Goal: Navigation & Orientation: Find specific page/section

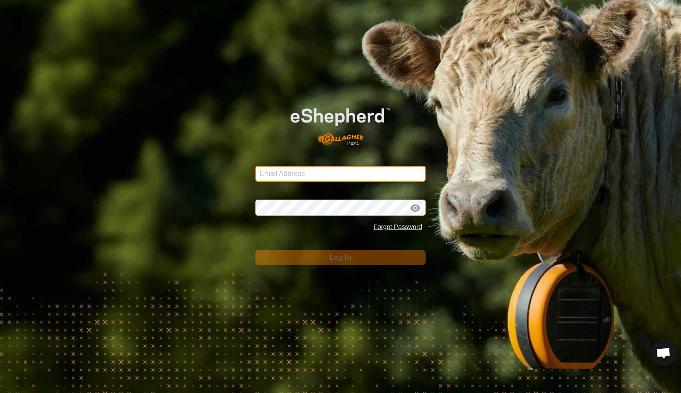
type input "[EMAIL_ADDRESS][DOMAIN_NAME]"
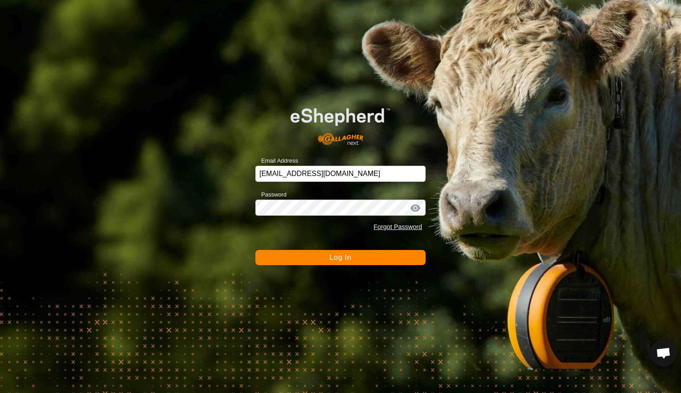
click at [362, 368] on div "Email Address [EMAIL_ADDRESS][DOMAIN_NAME] Password Forgot Password Log In" at bounding box center [340, 196] width 681 height 393
click at [353, 260] on button "Log In" at bounding box center [341, 257] width 170 height 15
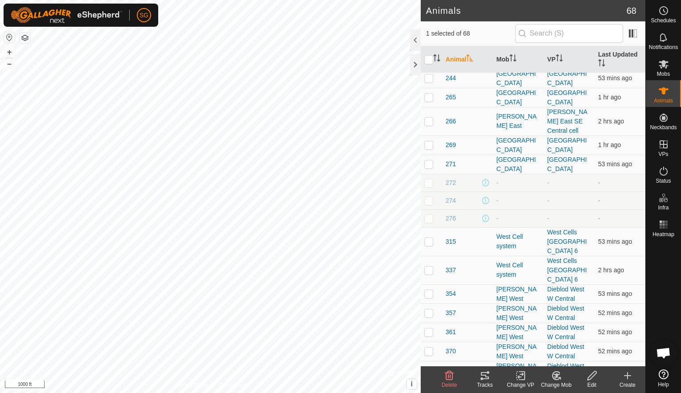
scroll to position [312, 0]
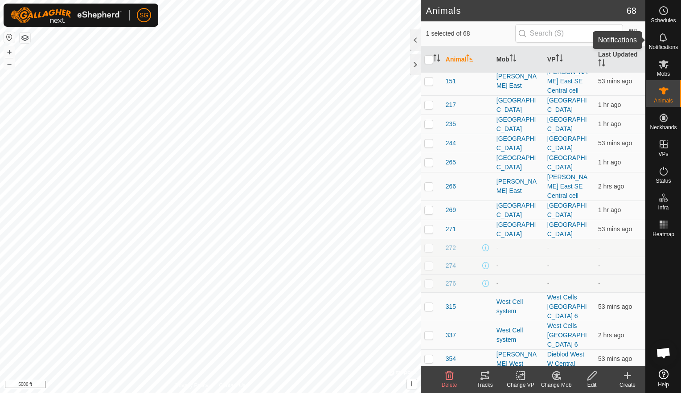
click at [662, 39] on icon at bounding box center [664, 37] width 11 height 11
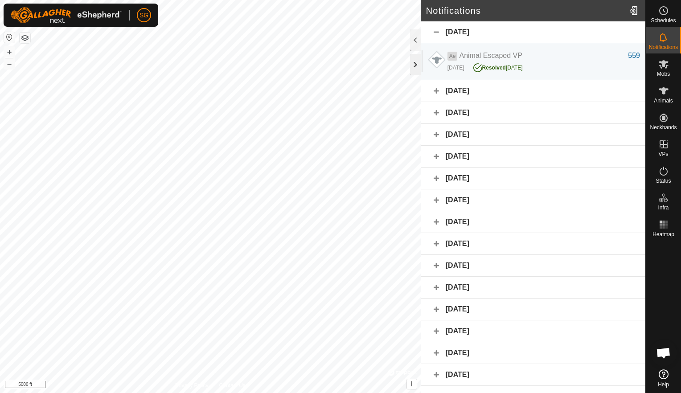
click at [413, 69] on div at bounding box center [415, 64] width 11 height 21
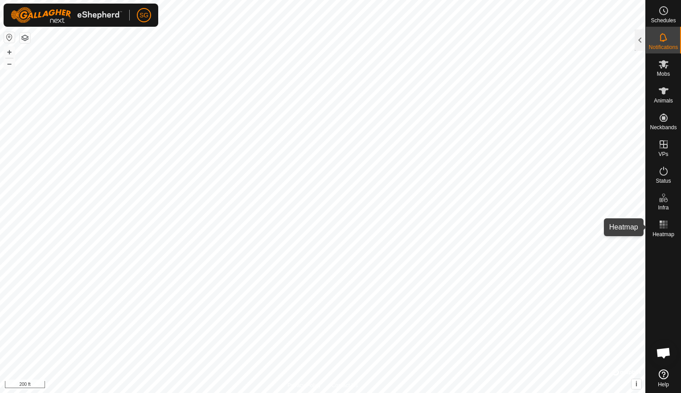
click at [667, 227] on rect at bounding box center [666, 228] width 2 height 2
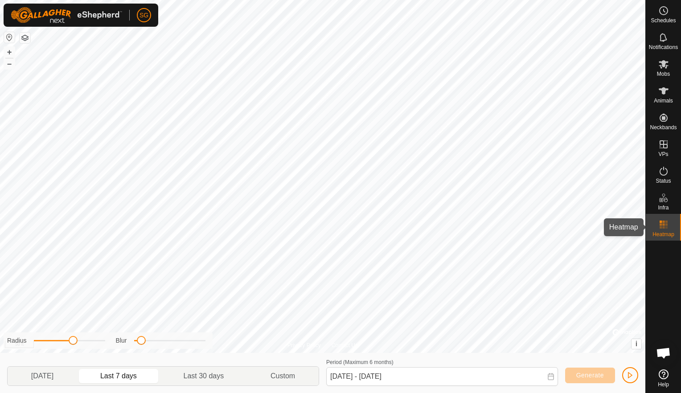
click at [679, 223] on div "Schedules Notifications Mobs Animals Neckbands VPs Status Infra Heatmap Help Pr…" at bounding box center [340, 196] width 681 height 393
click at [665, 227] on div "Schedules Notifications Mobs Animals Neckbands VPs Status Infra Heatmap Help Pr…" at bounding box center [340, 196] width 681 height 393
